Goal: Task Accomplishment & Management: Use online tool/utility

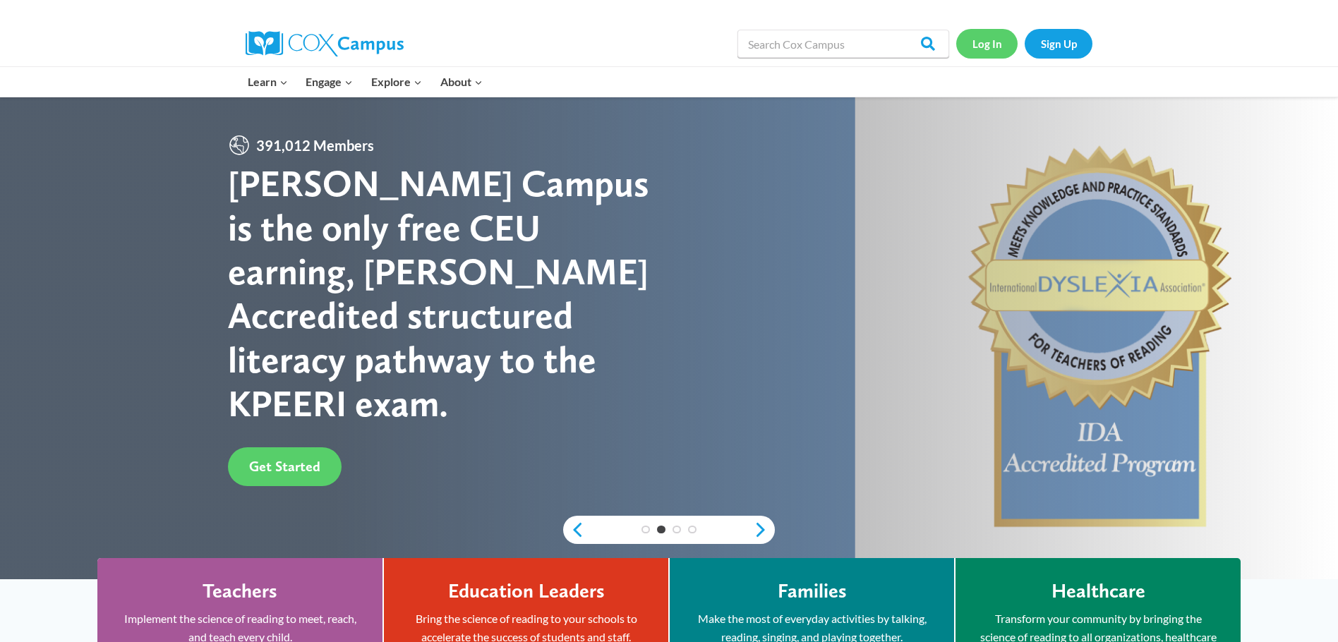
click at [983, 54] on link "Log In" at bounding box center [986, 43] width 61 height 29
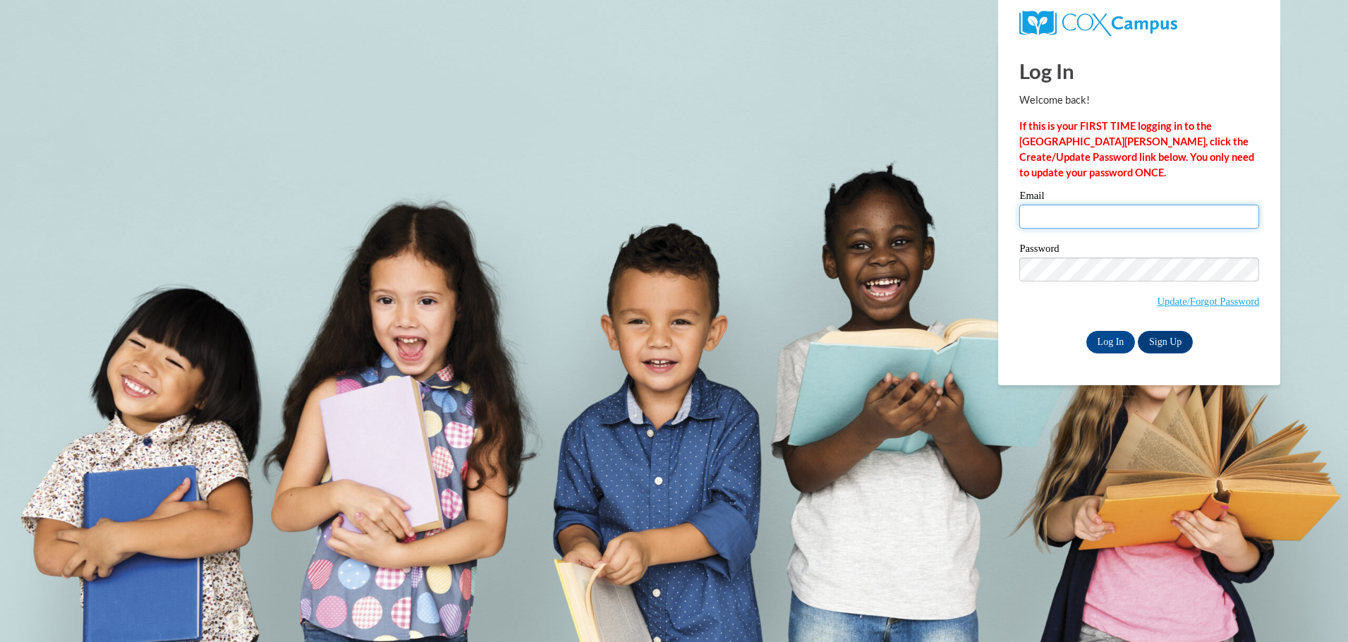
click at [1140, 224] on input "Email" at bounding box center [1139, 217] width 240 height 24
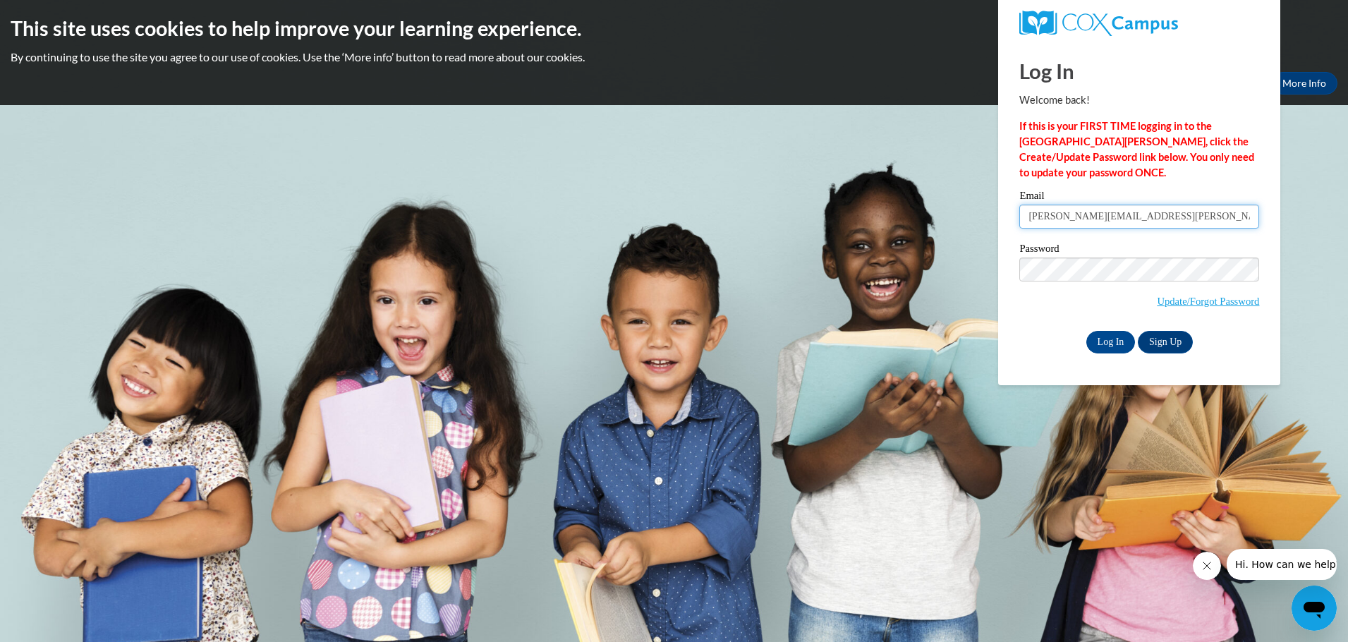
type input "alison.krostag@wrps.net"
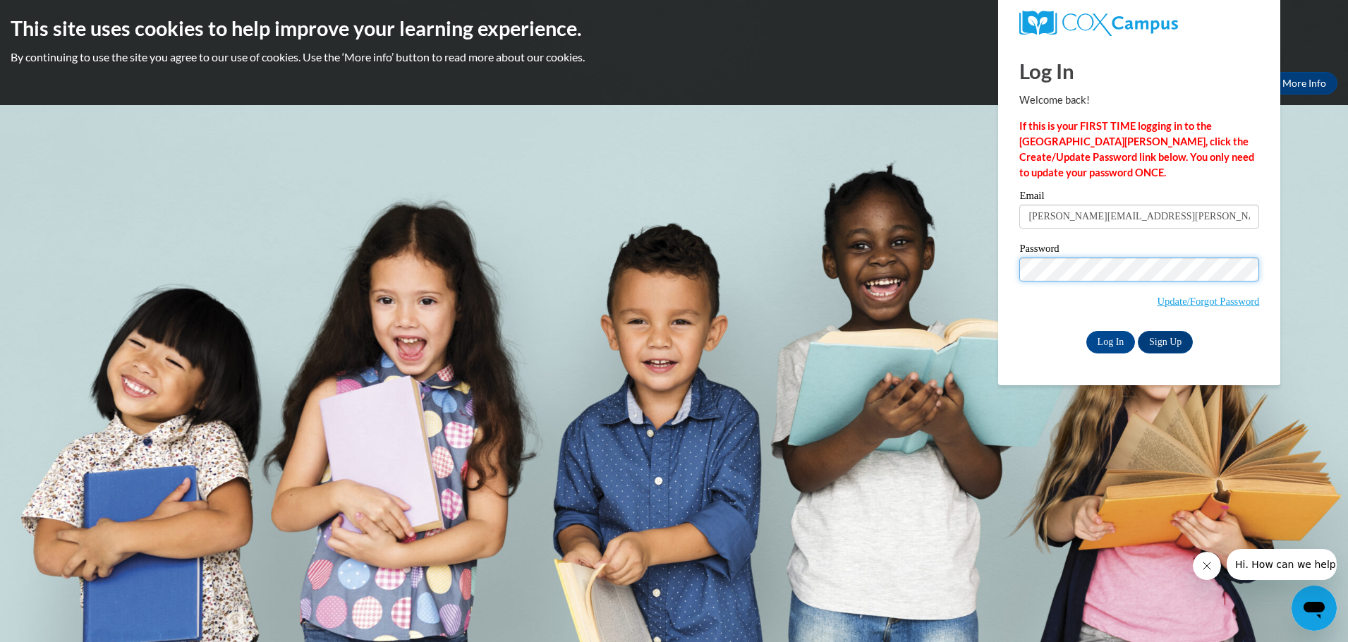
click at [1086, 331] on input "Log In" at bounding box center [1110, 342] width 49 height 23
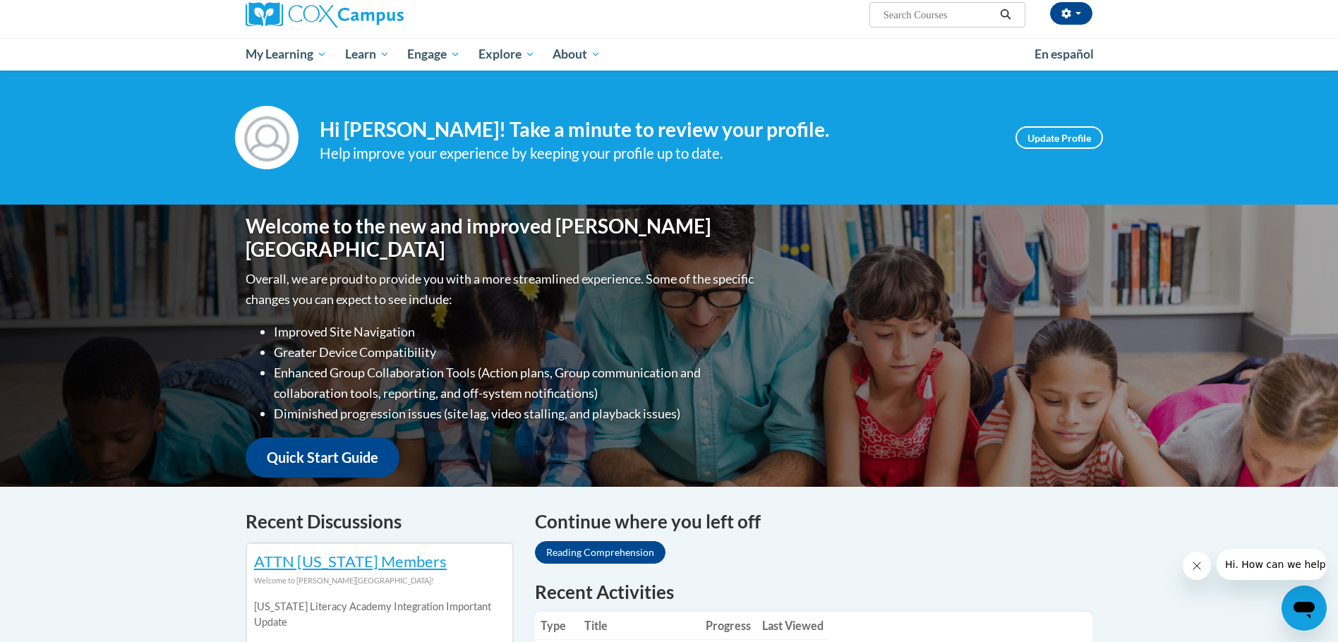
scroll to position [353, 0]
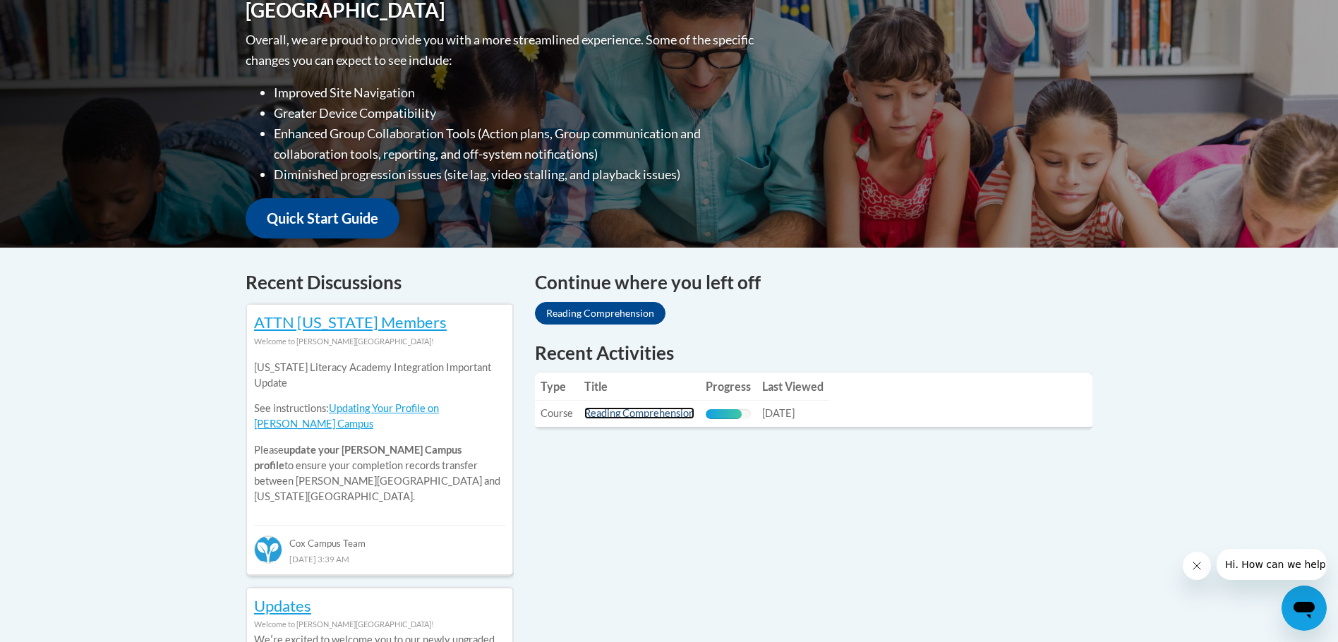
click at [654, 413] on link "Reading Comprehension" at bounding box center [639, 413] width 110 height 12
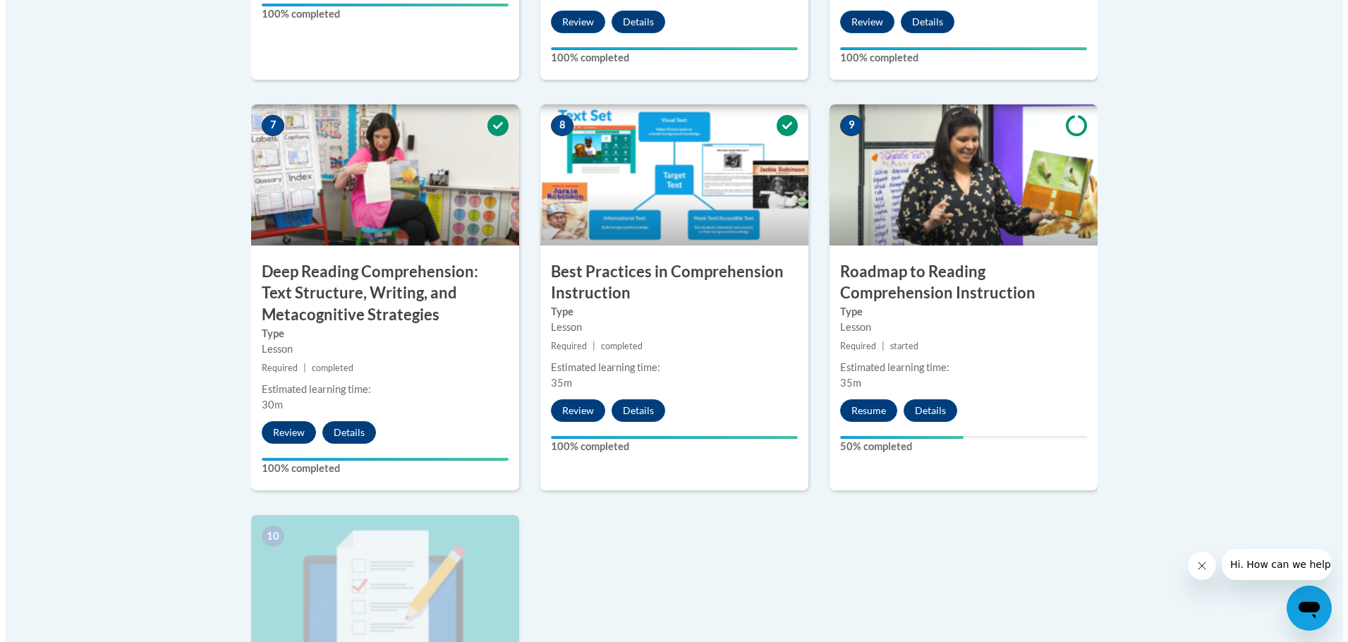
scroll to position [1199, 0]
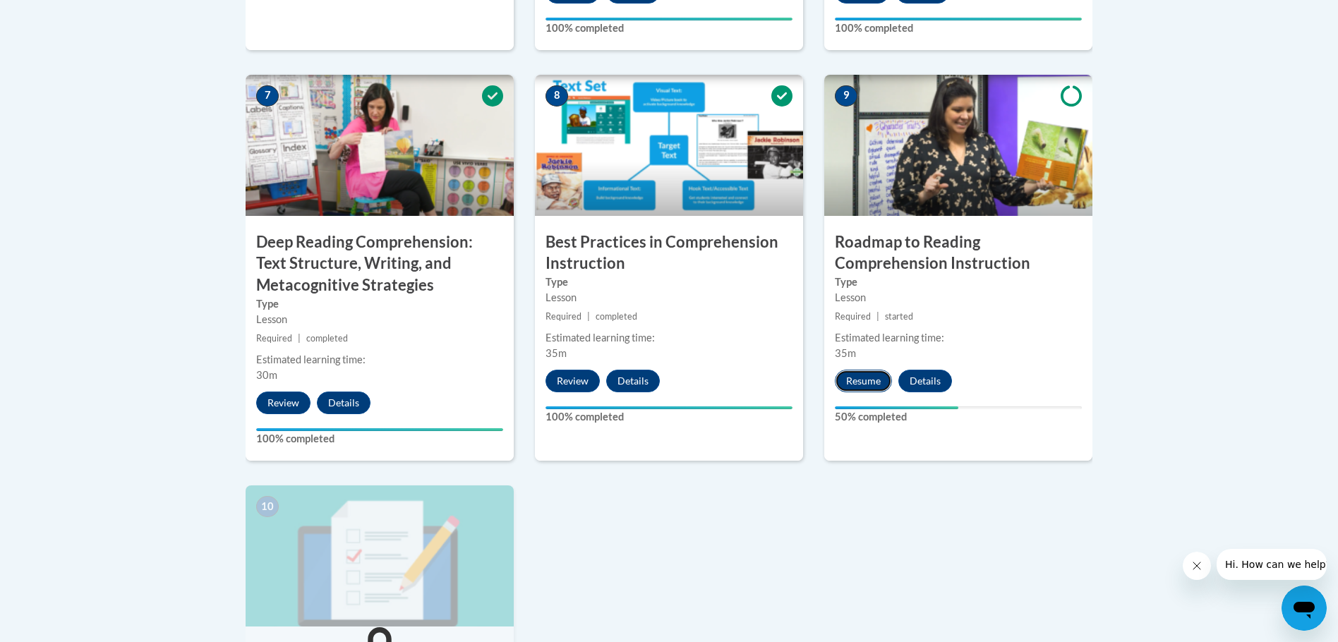
click at [858, 384] on button "Resume" at bounding box center [863, 381] width 57 height 23
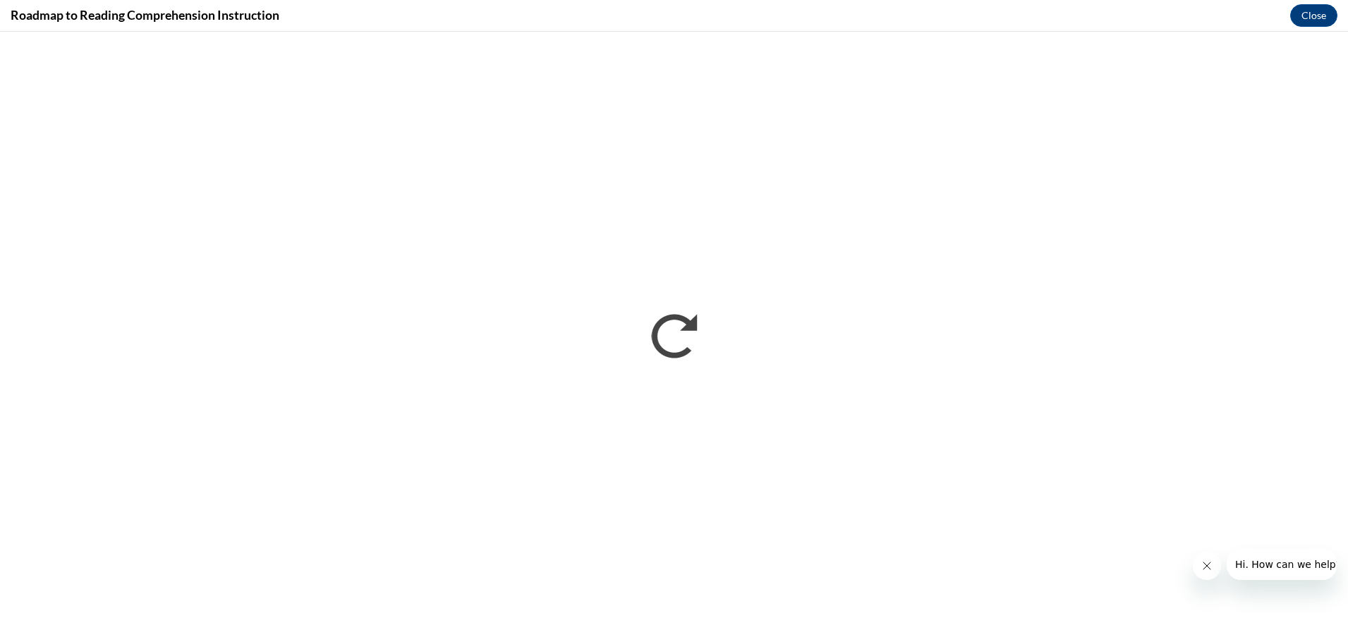
scroll to position [0, 0]
